Goal: Task Accomplishment & Management: Manage account settings

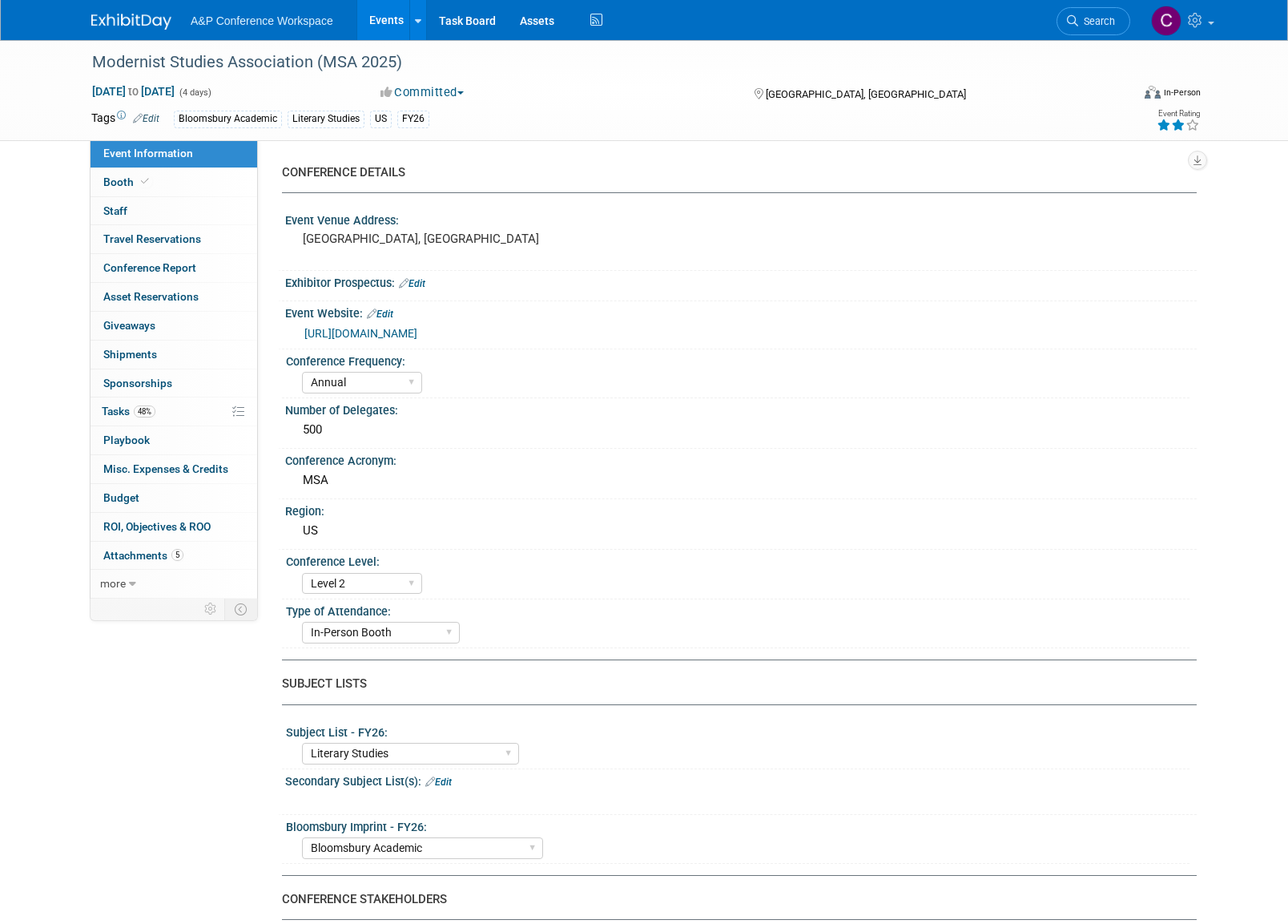
select select "Annual"
select select "Level 2"
select select "In-Person Booth"
select select "Literary Studies"
select select "Bloomsbury Academic"
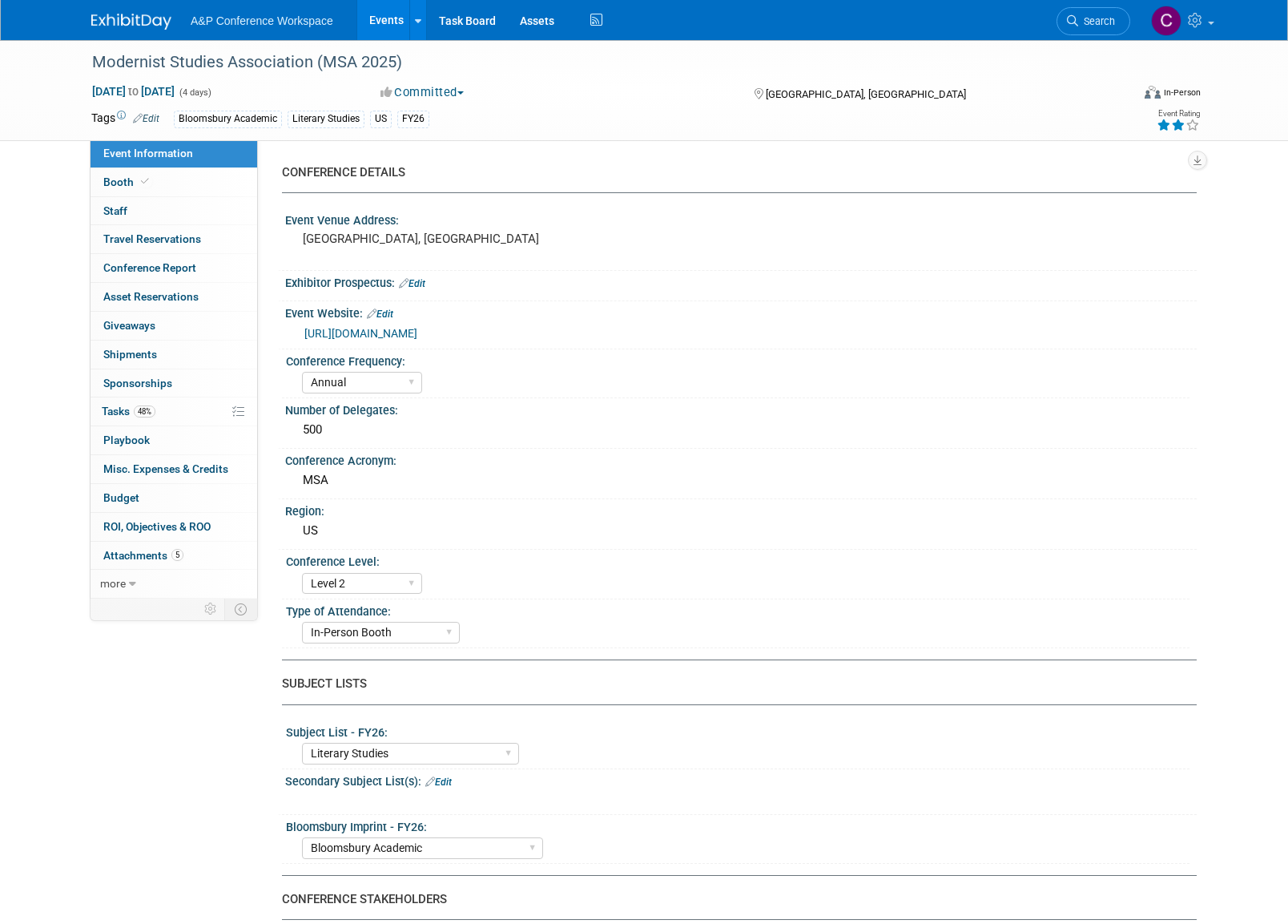
select select "[PERSON_NAME]"
select select "Brand/Subject Presence​"
click at [116, 404] on span "Tasks 48%" at bounding box center [129, 410] width 53 height 12
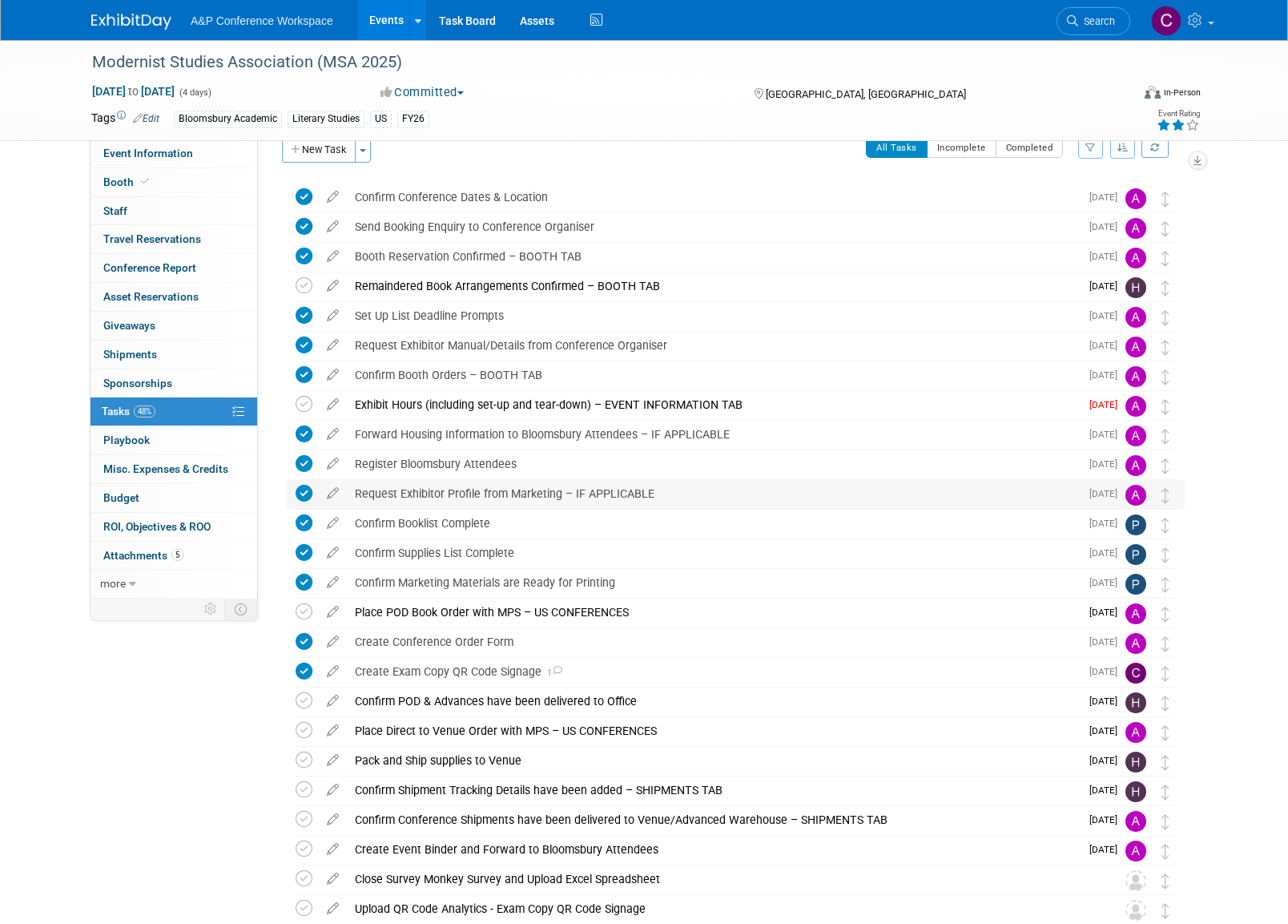
scroll to position [21, 0]
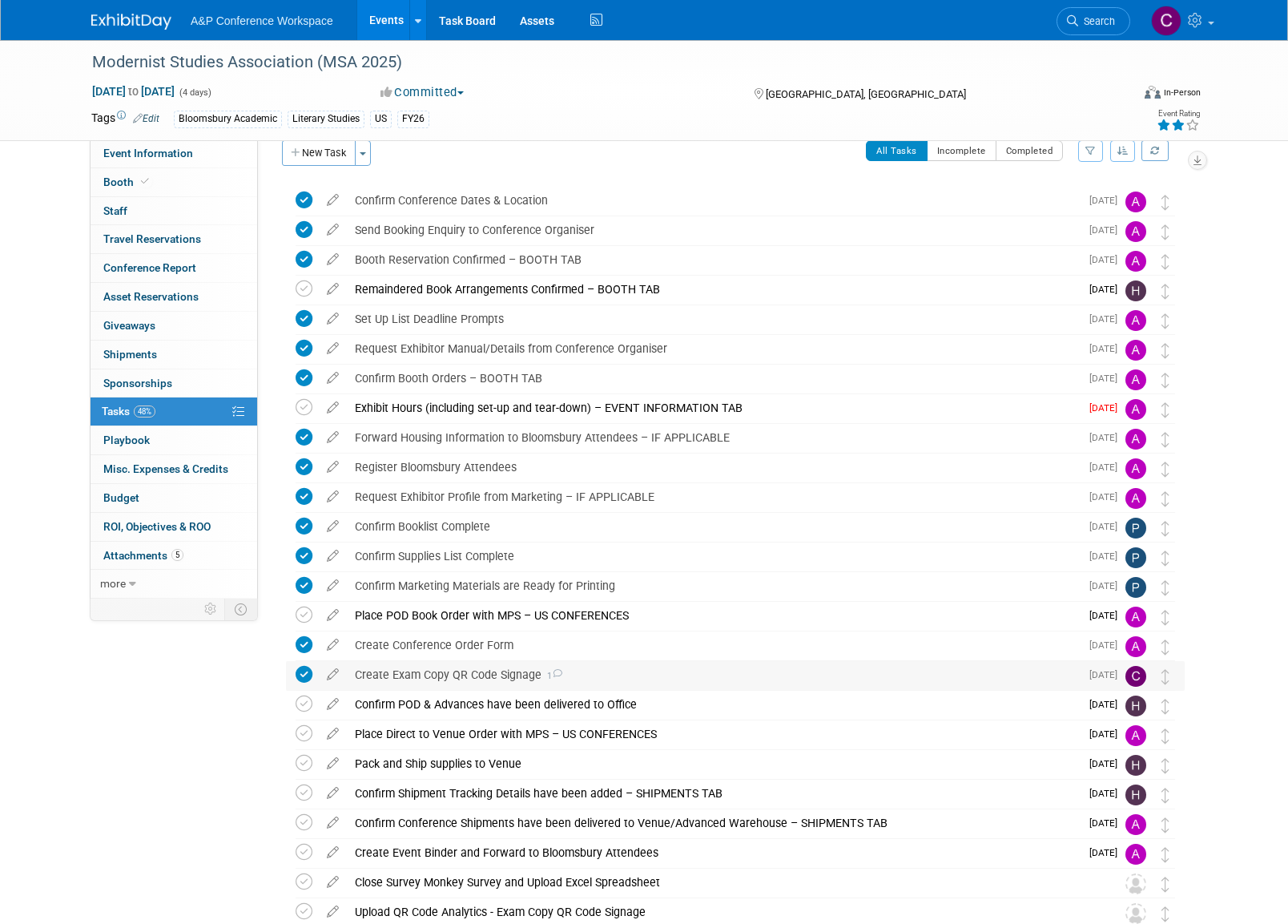
click at [437, 675] on div "Create Exam Copy QR Code Signage 1" at bounding box center [713, 674] width 733 height 28
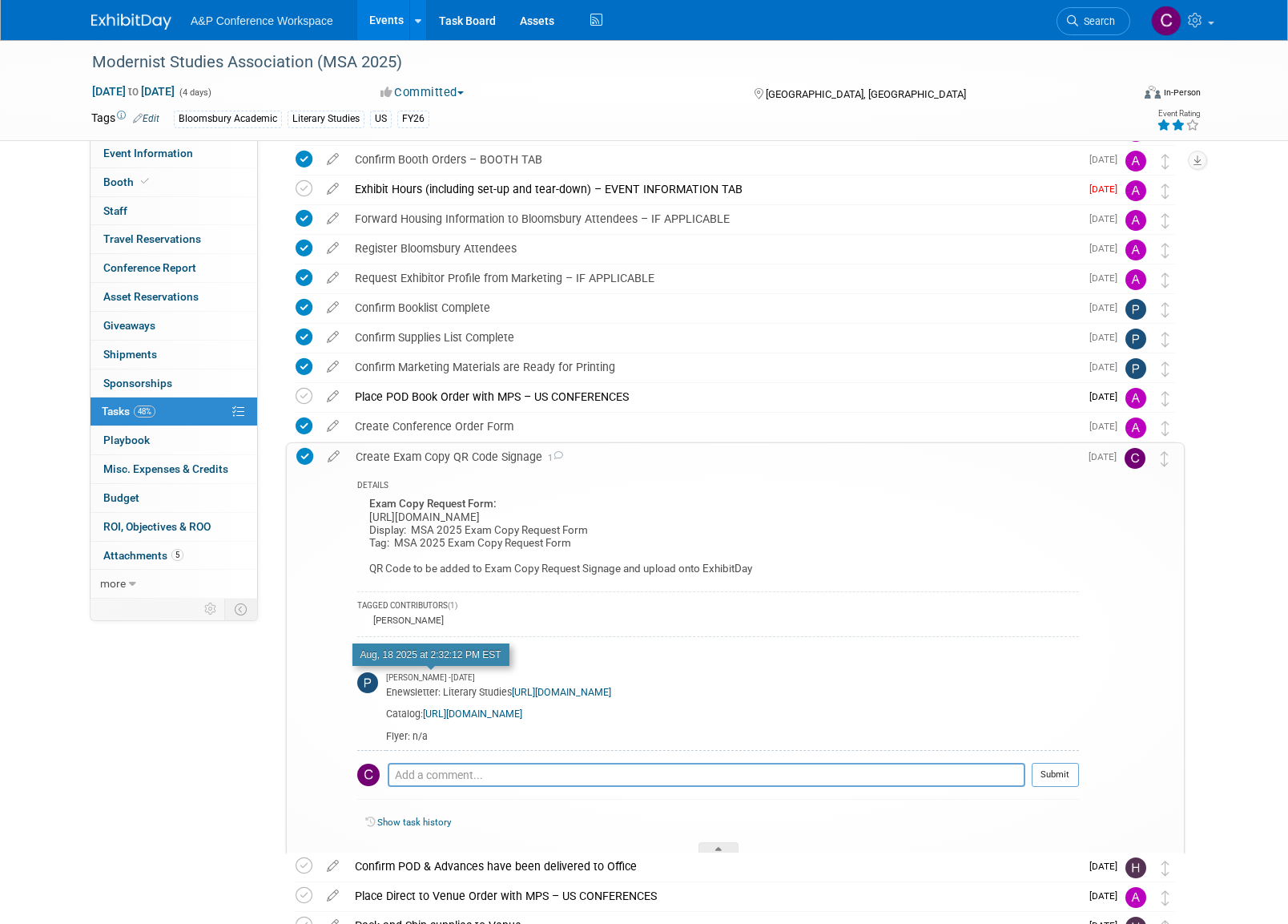
scroll to position [237, 0]
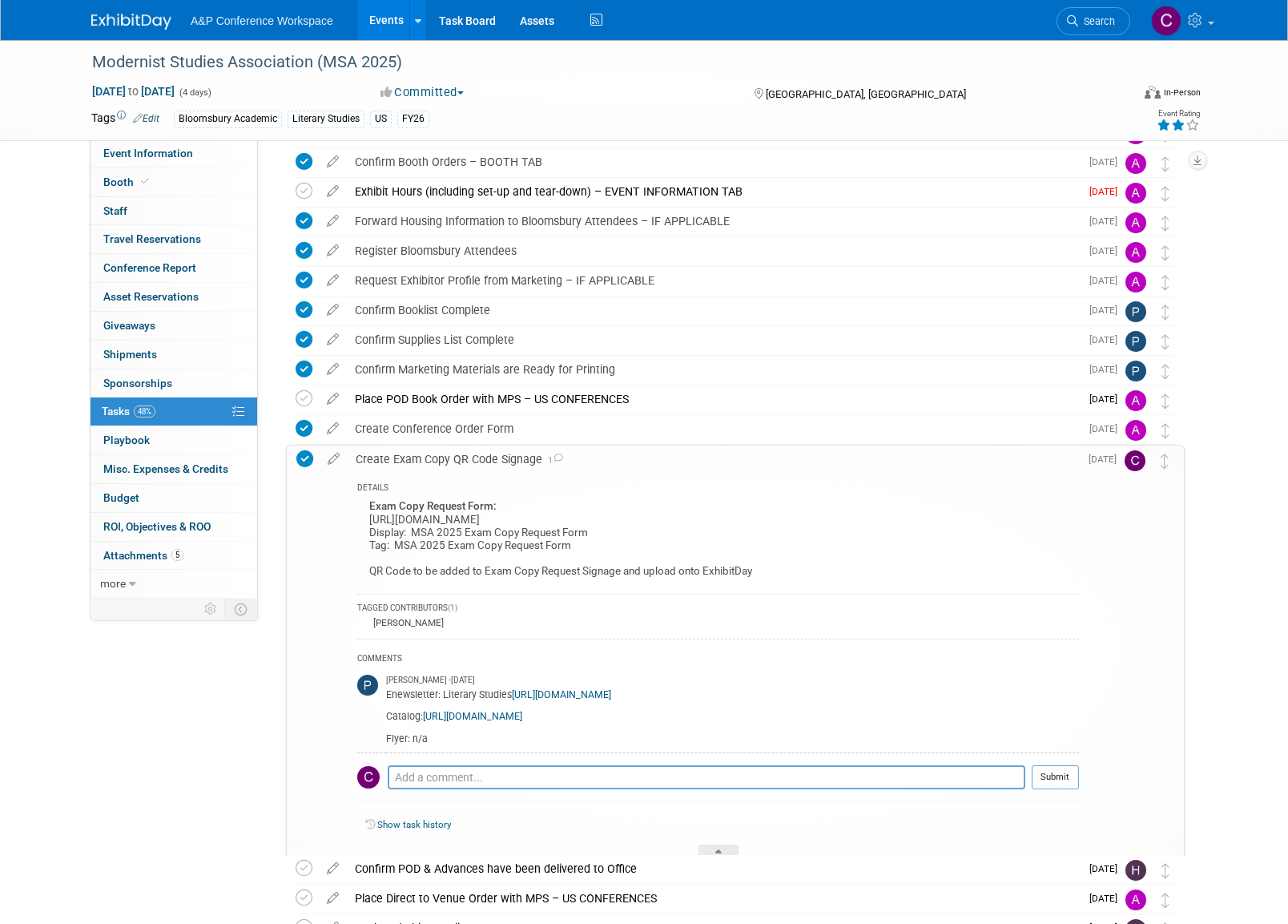
drag, startPoint x: 369, startPoint y: 517, endPoint x: 524, endPoint y: 518, distance: 155.0
click at [524, 518] on div "Exam Copy Request Form: [URL][DOMAIN_NAME] Display: MSA 2025 Exam Copy Request …" at bounding box center [718, 540] width 722 height 89
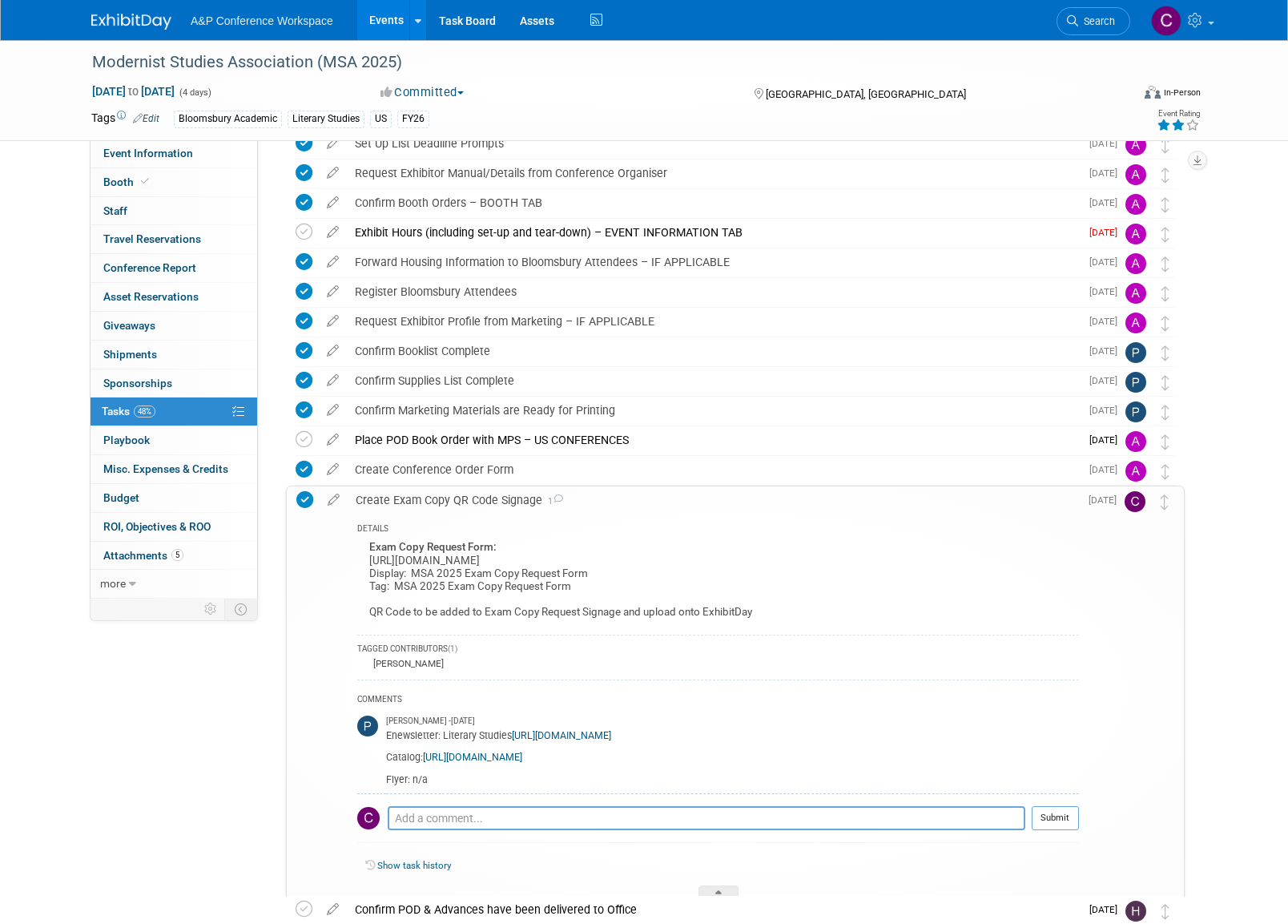
scroll to position [196, 0]
drag, startPoint x: 94, startPoint y: 60, endPoint x: 409, endPoint y: 61, distance: 315.0
click at [409, 61] on div "Modernist Studies Association (MSA 2025)" at bounding box center [597, 62] width 1020 height 29
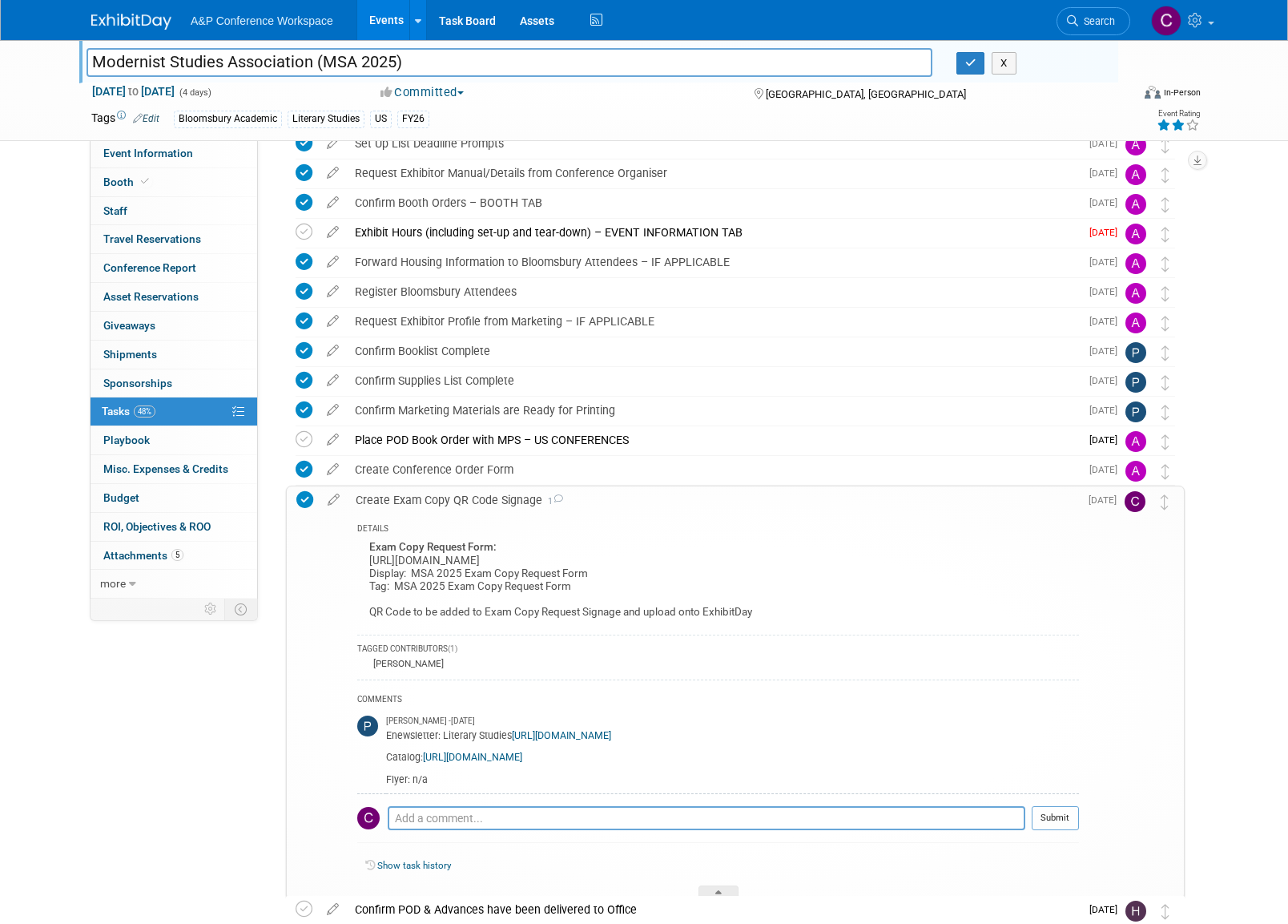
click at [362, 60] on input "Modernist Studies Association (MSA 2025)" at bounding box center [509, 61] width 846 height 28
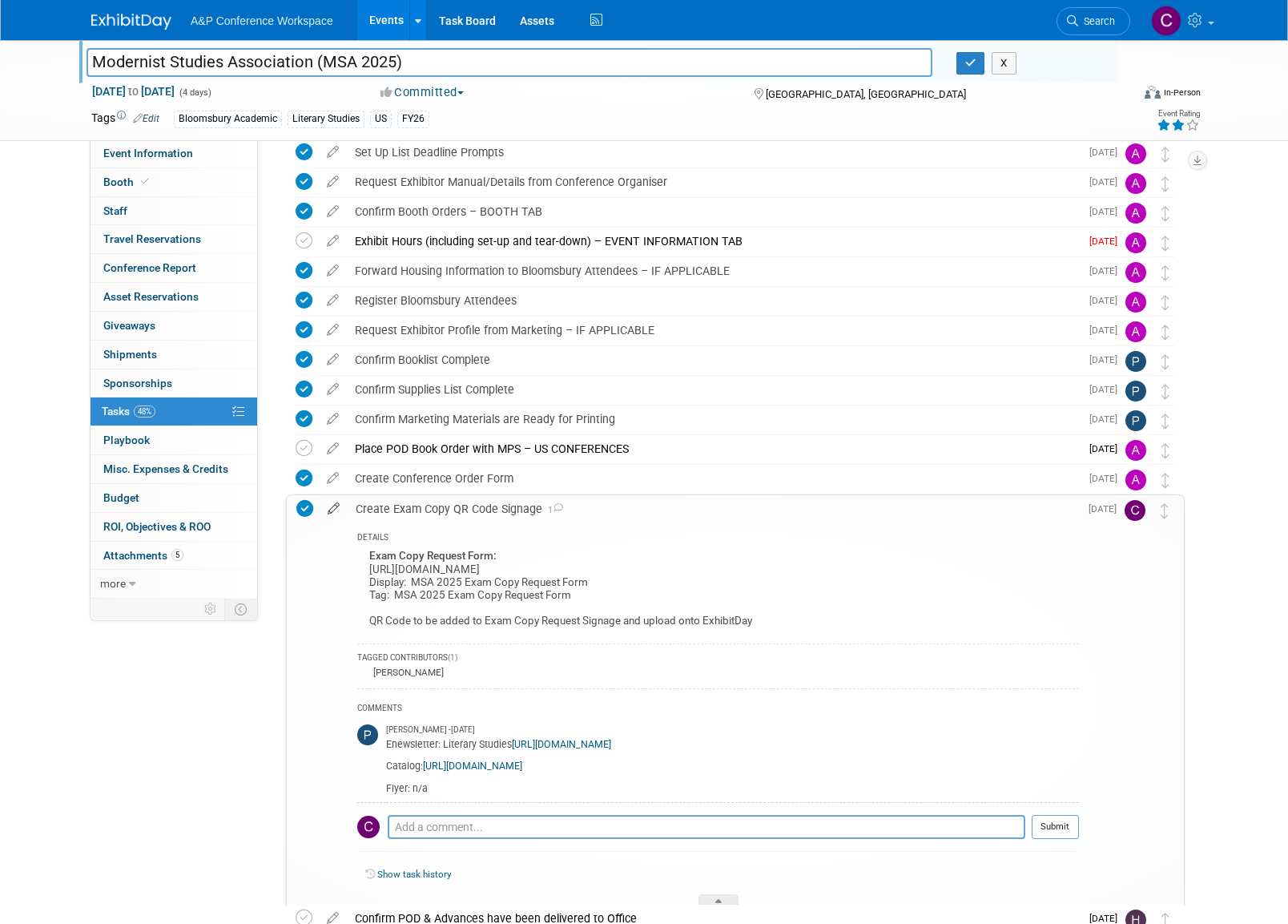
click at [333, 507] on icon at bounding box center [333, 504] width 28 height 20
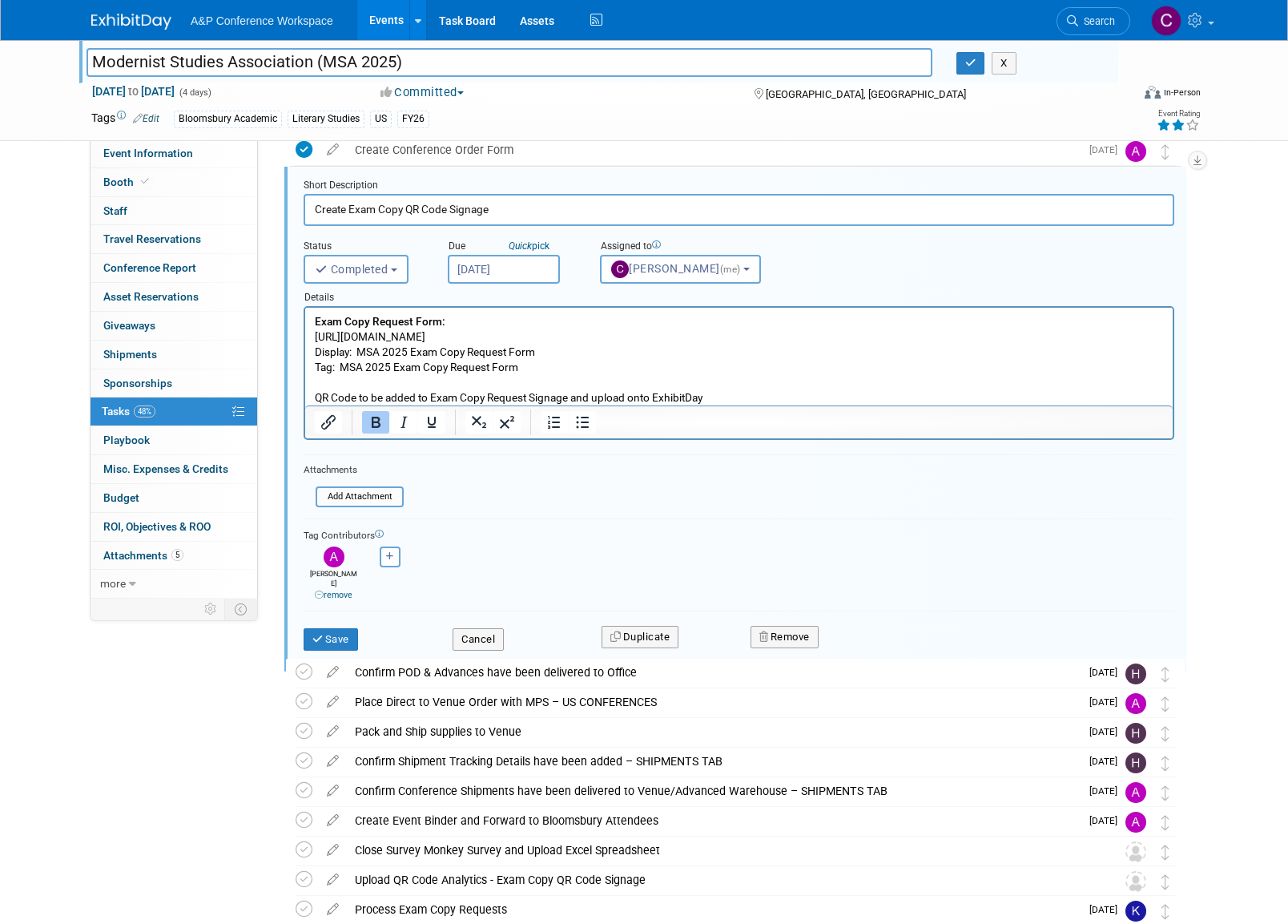
scroll to position [514, 0]
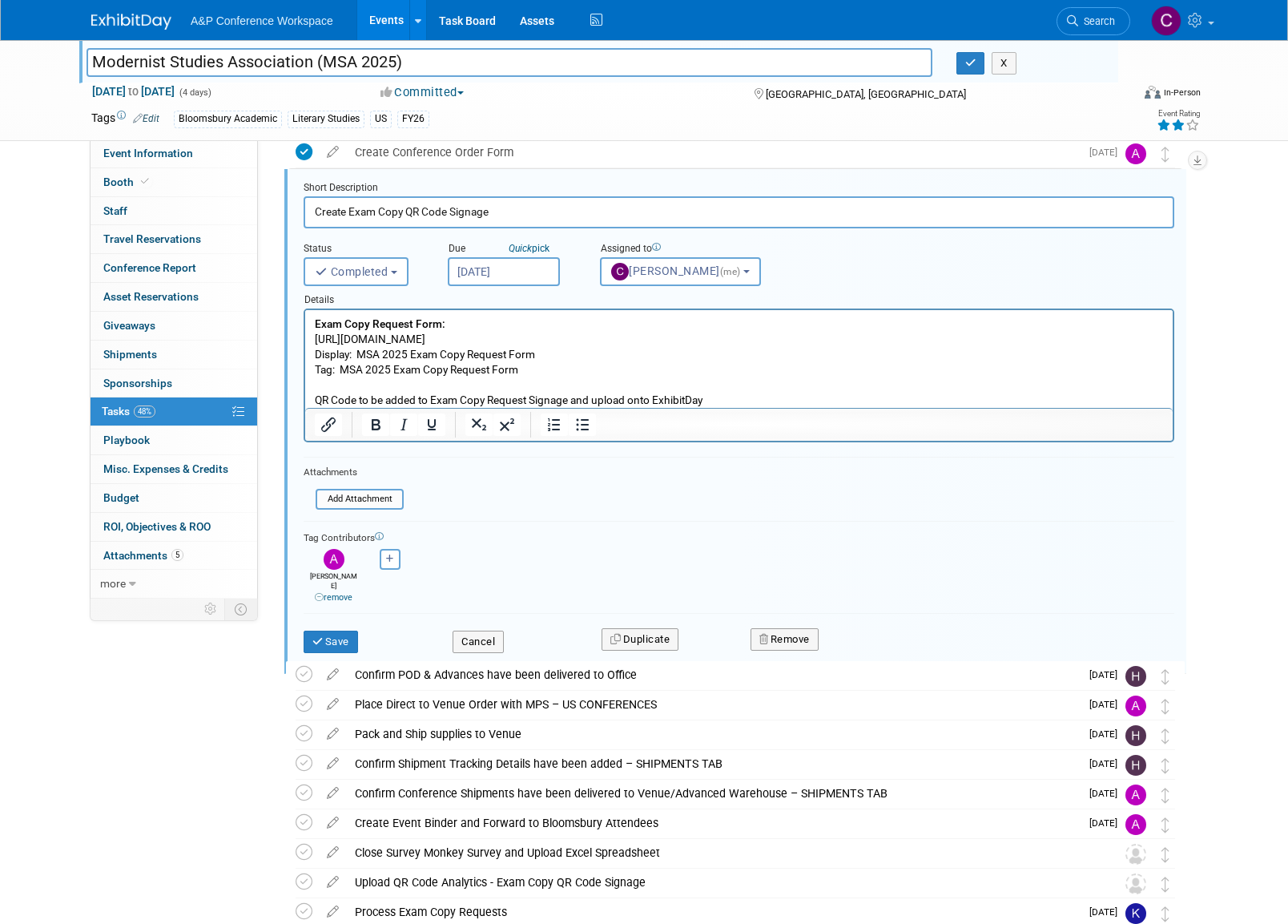
drag, startPoint x: 316, startPoint y: 338, endPoint x: 531, endPoint y: 340, distance: 215.0
click at [531, 340] on p "Exam Copy Request Form: [URL][DOMAIN_NAME] Display: MSA 2025 Exam Copy Request …" at bounding box center [739, 362] width 849 height 92
copy p "[URL][DOMAIN_NAME]"
drag, startPoint x: 358, startPoint y: 354, endPoint x: 535, endPoint y: 355, distance: 177.0
click at [535, 355] on p "Exam Copy Request Form: [URL][DOMAIN_NAME] Display: MSA 2025 Exam Copy Request …" at bounding box center [739, 362] width 849 height 92
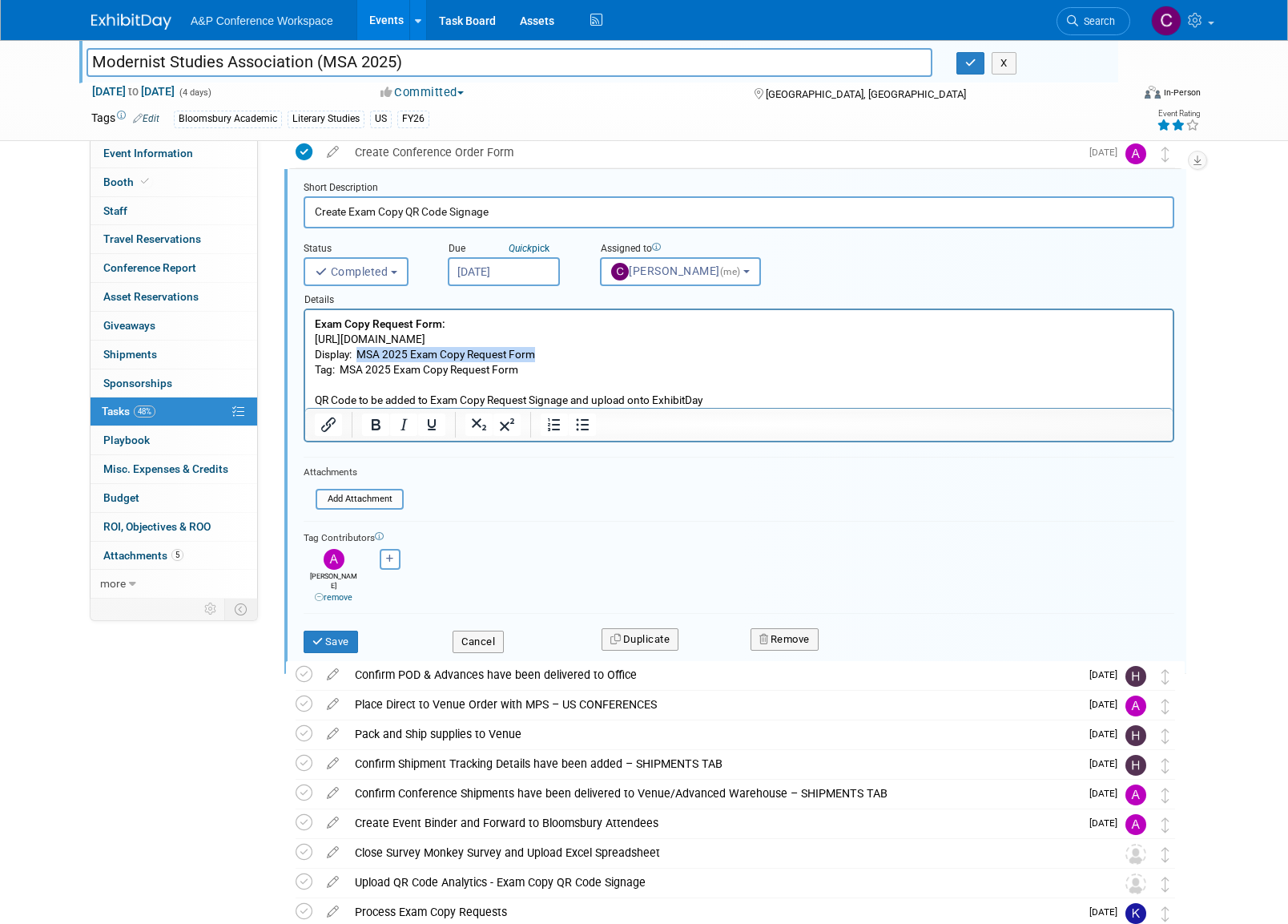
copy p "MSA 2025 Exam Copy Request Form"
drag, startPoint x: 342, startPoint y: 369, endPoint x: 529, endPoint y: 375, distance: 187.1
click at [529, 375] on p "Exam Copy Request Form: [URL][DOMAIN_NAME] Display: MSA 2025 Exam Copy Request …" at bounding box center [739, 362] width 849 height 92
copy p "MSA 2025 Exam Copy Request Form"
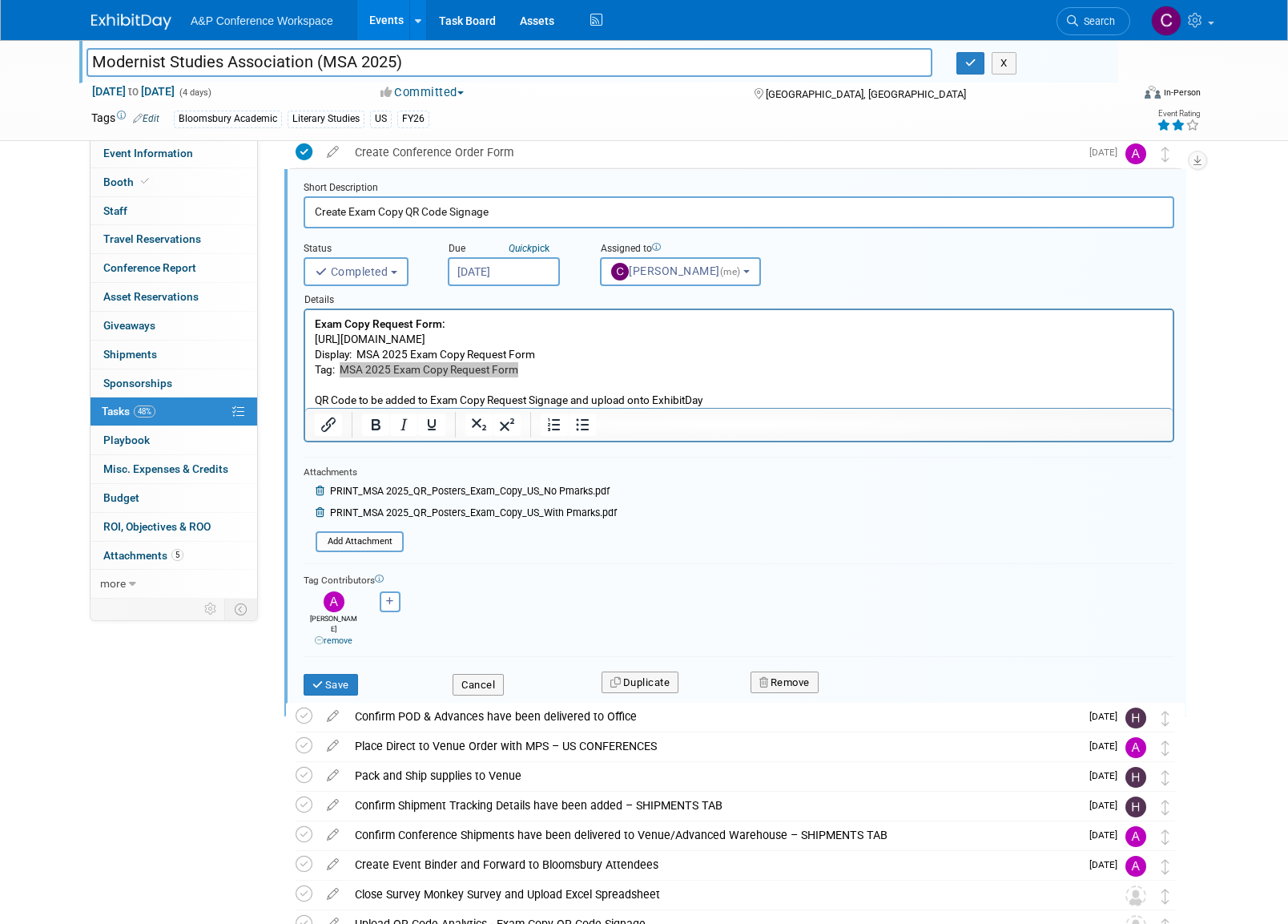
scroll to position [509, 0]
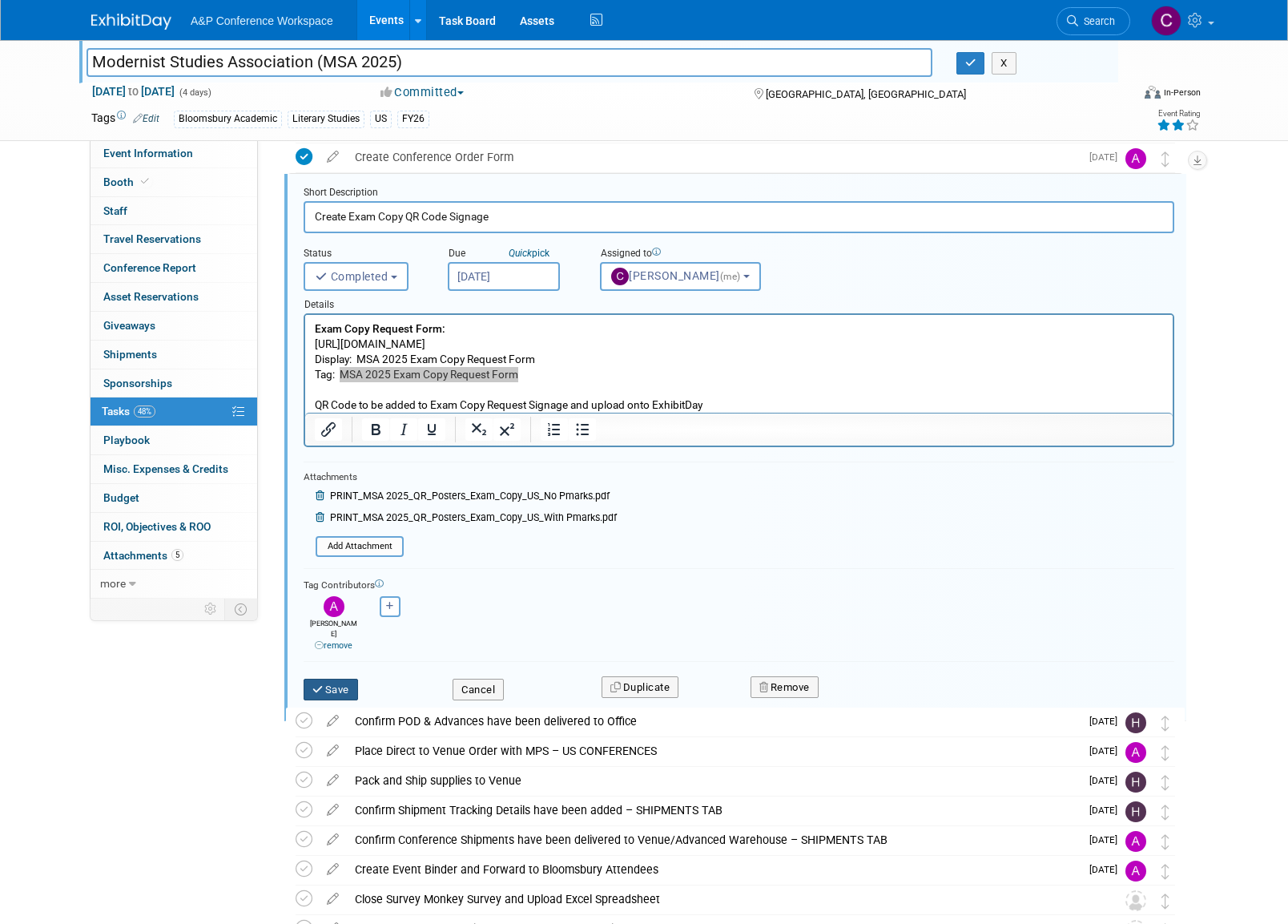
click at [351, 679] on button "Save" at bounding box center [330, 690] width 54 height 23
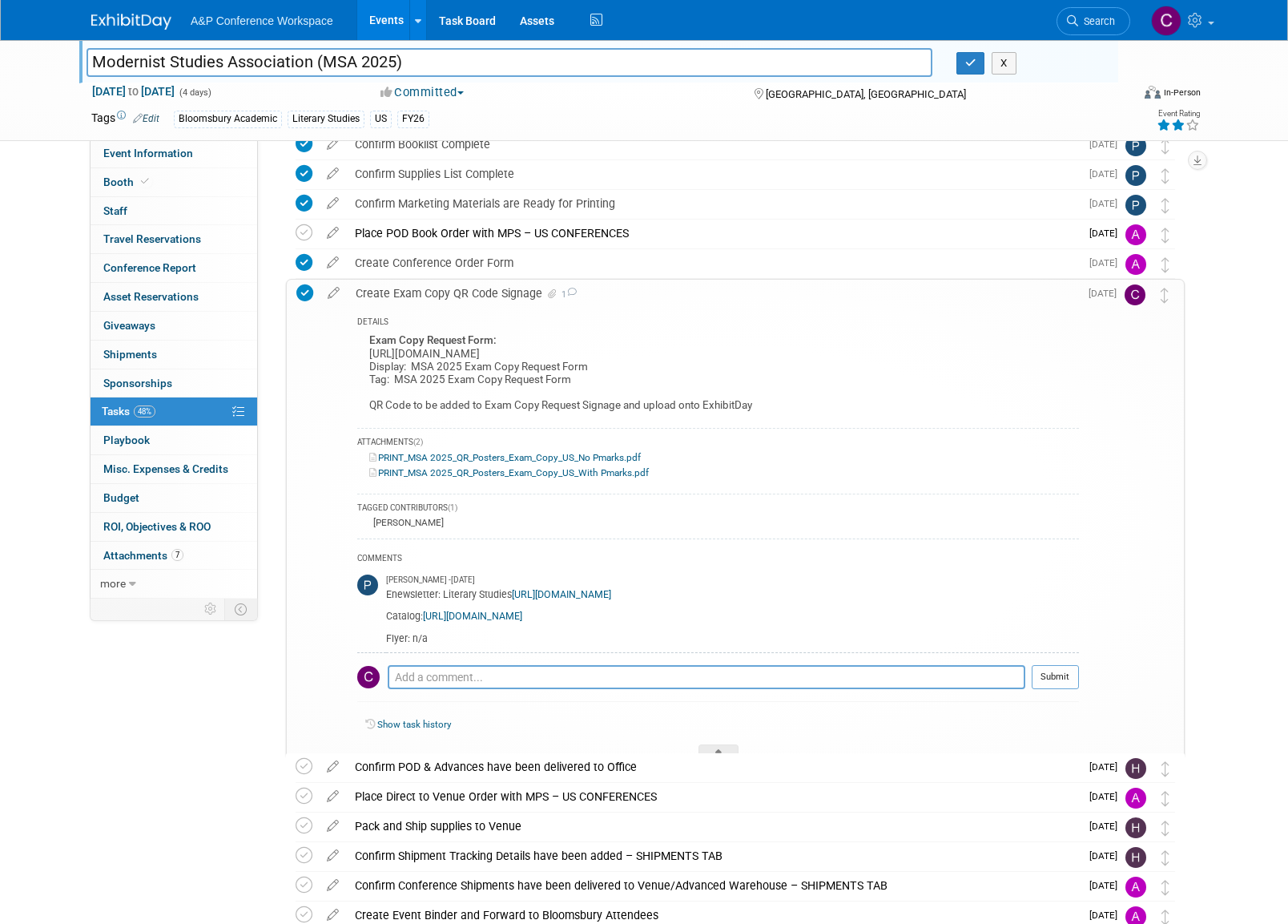
scroll to position [402, 0]
click at [306, 297] on icon at bounding box center [305, 294] width 17 height 17
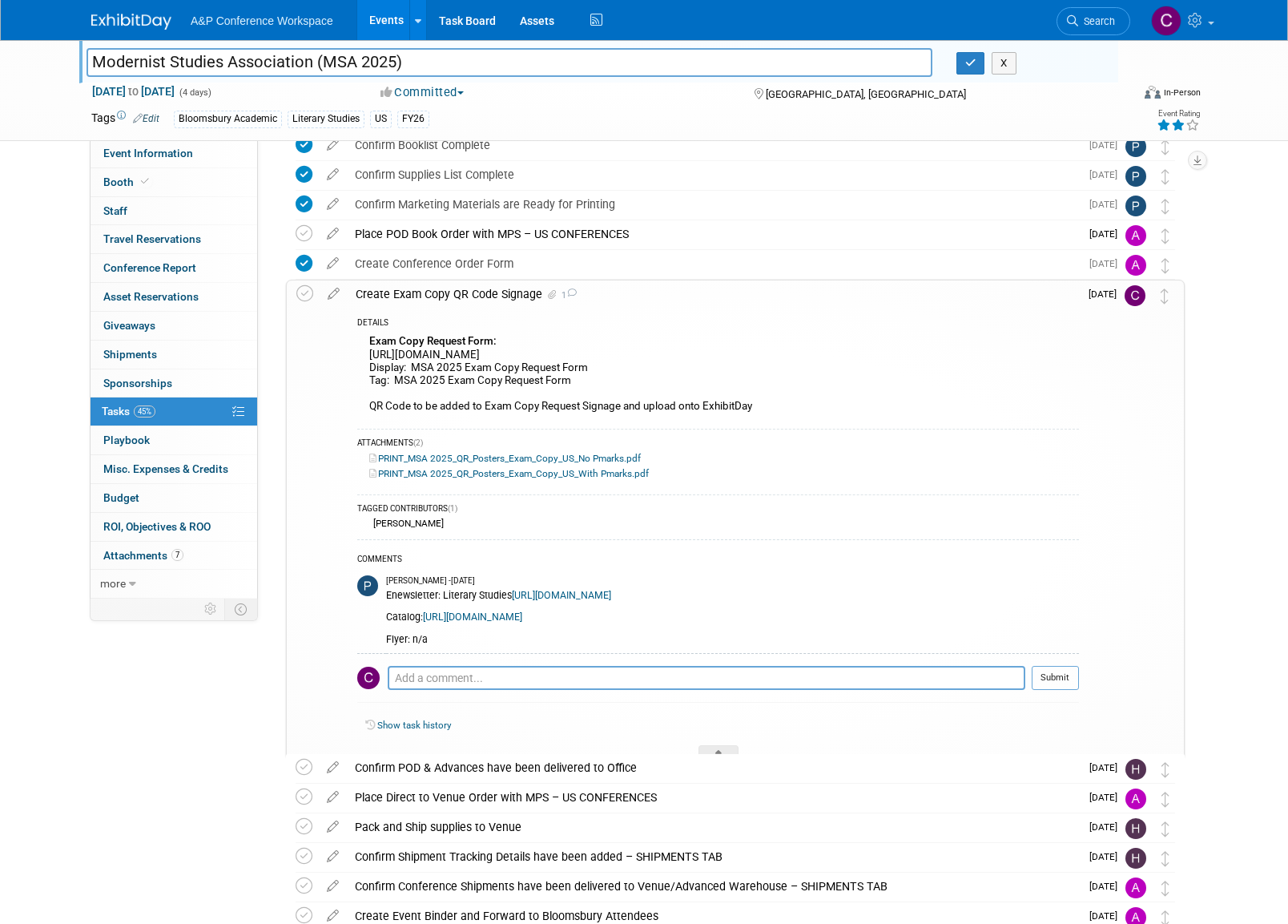
click at [305, 293] on icon at bounding box center [305, 294] width 17 height 17
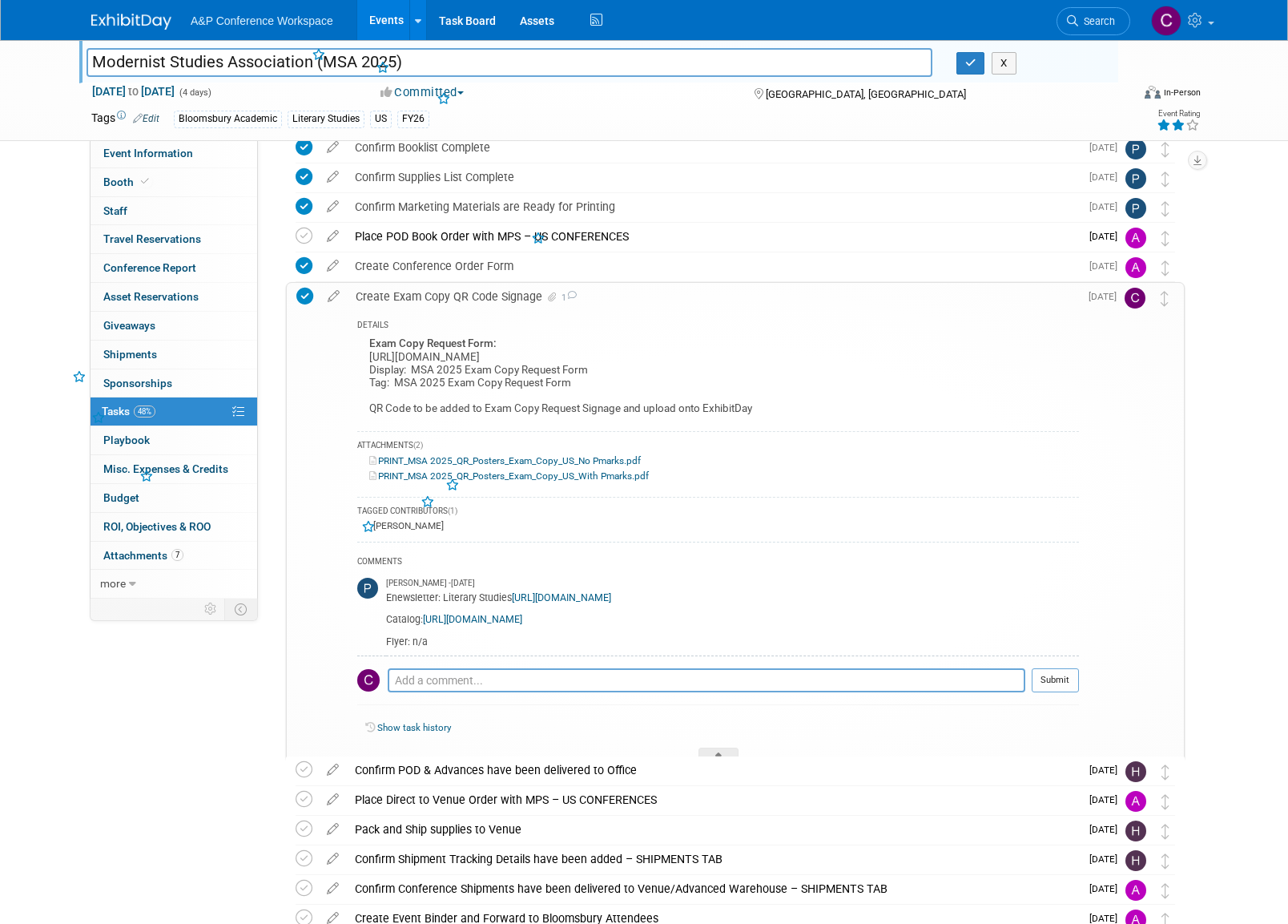
scroll to position [400, 0]
